Goal: Transaction & Acquisition: Purchase product/service

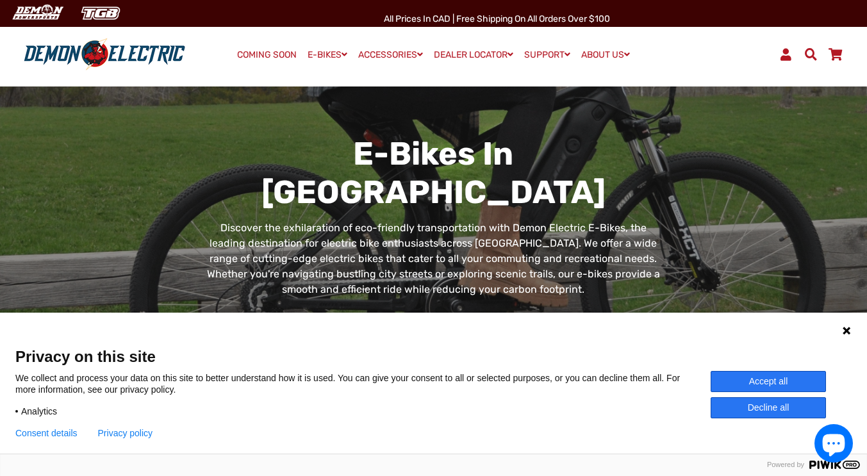
click at [846, 326] on icon at bounding box center [847, 331] width 10 height 10
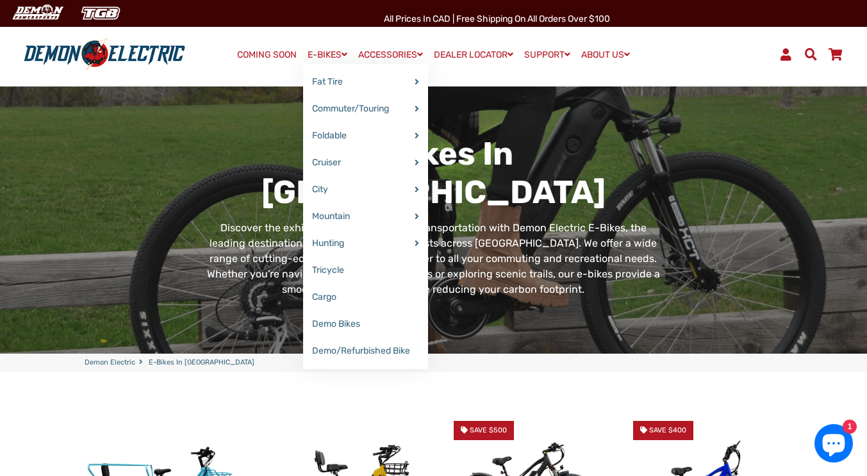
click at [333, 56] on link "E-BIKES" at bounding box center [327, 55] width 49 height 19
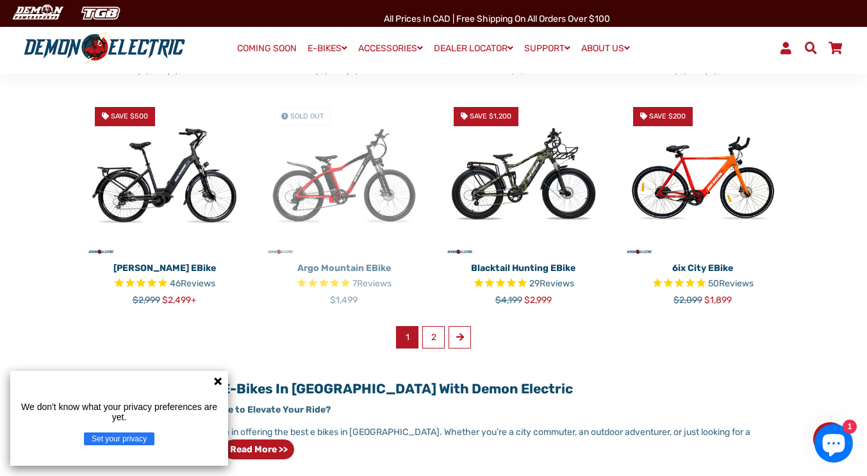
scroll to position [774, 0]
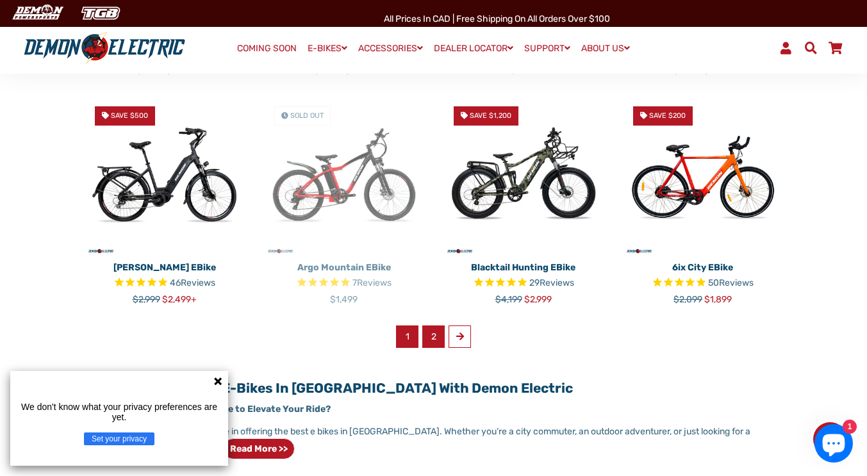
click at [431, 329] on link "2" at bounding box center [433, 337] width 22 height 22
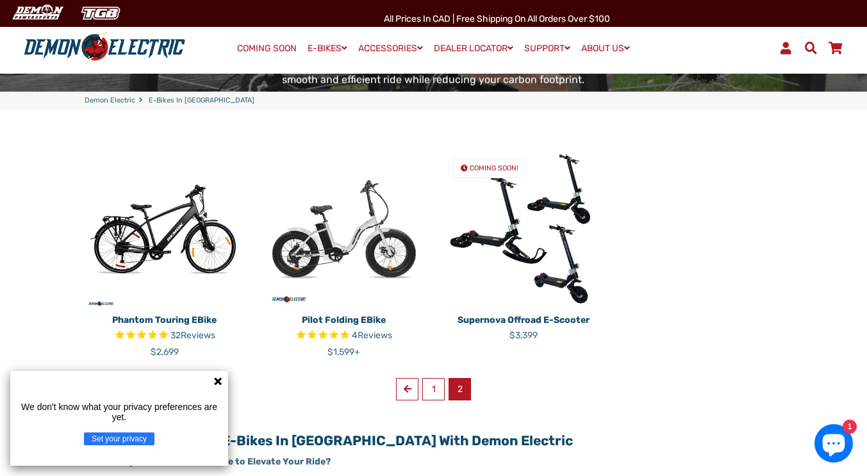
scroll to position [278, 0]
